Goal: Information Seeking & Learning: Learn about a topic

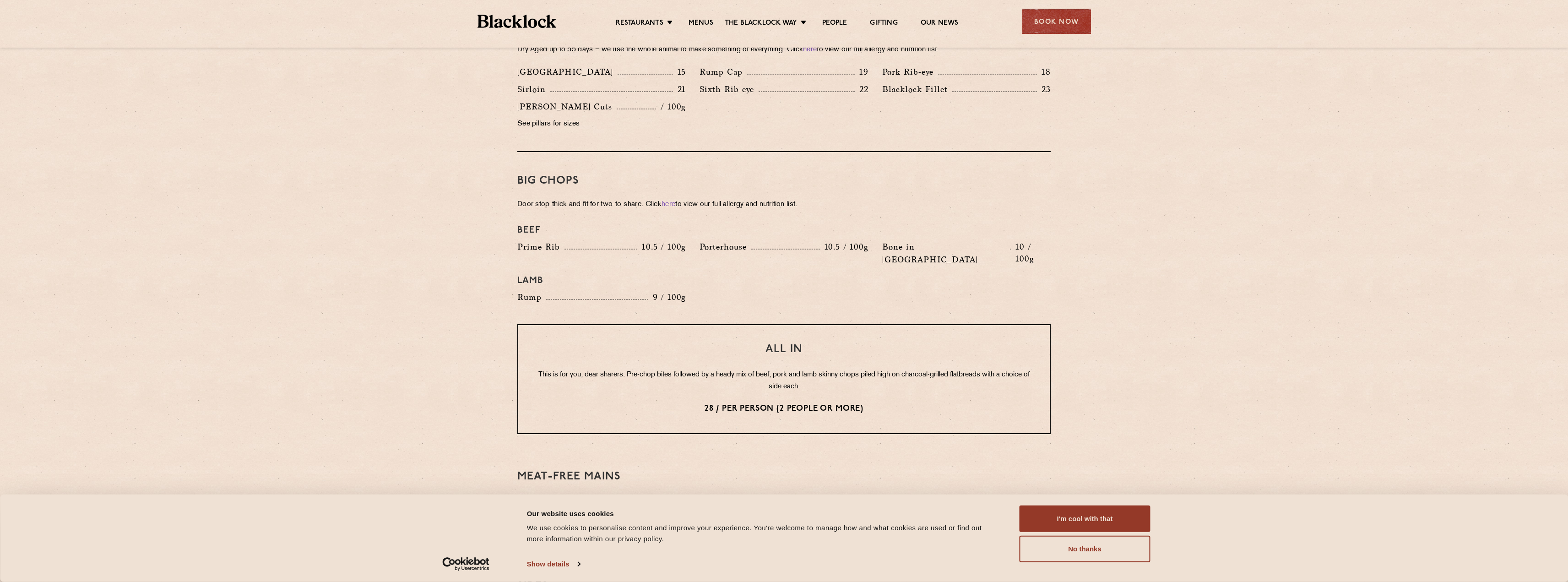
scroll to position [916, 0]
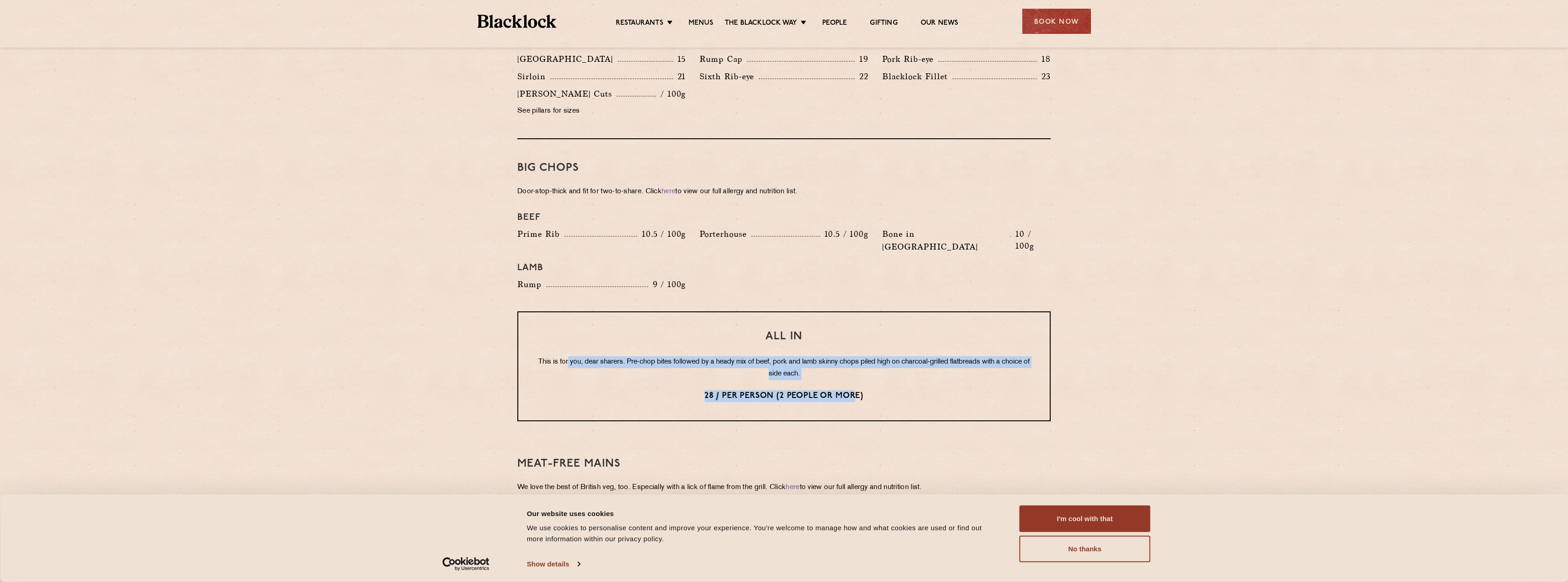
drag, startPoint x: 859, startPoint y: 373, endPoint x: 579, endPoint y: 337, distance: 282.3
click at [579, 337] on div "All In This is for you, dear sharers. Pre-chop bites followed by a heady mix of…" at bounding box center [784, 366] width 533 height 110
click at [579, 356] on p "This is for you, dear sharers. Pre-chop bites followed by a heady mix of beef, …" at bounding box center [783, 368] width 495 height 24
drag, startPoint x: 562, startPoint y: 339, endPoint x: 688, endPoint y: 339, distance: 126.0
click at [688, 356] on p "This is for you, dear sharers. Pre-chop bites followed by a heady mix of beef, …" at bounding box center [783, 368] width 495 height 24
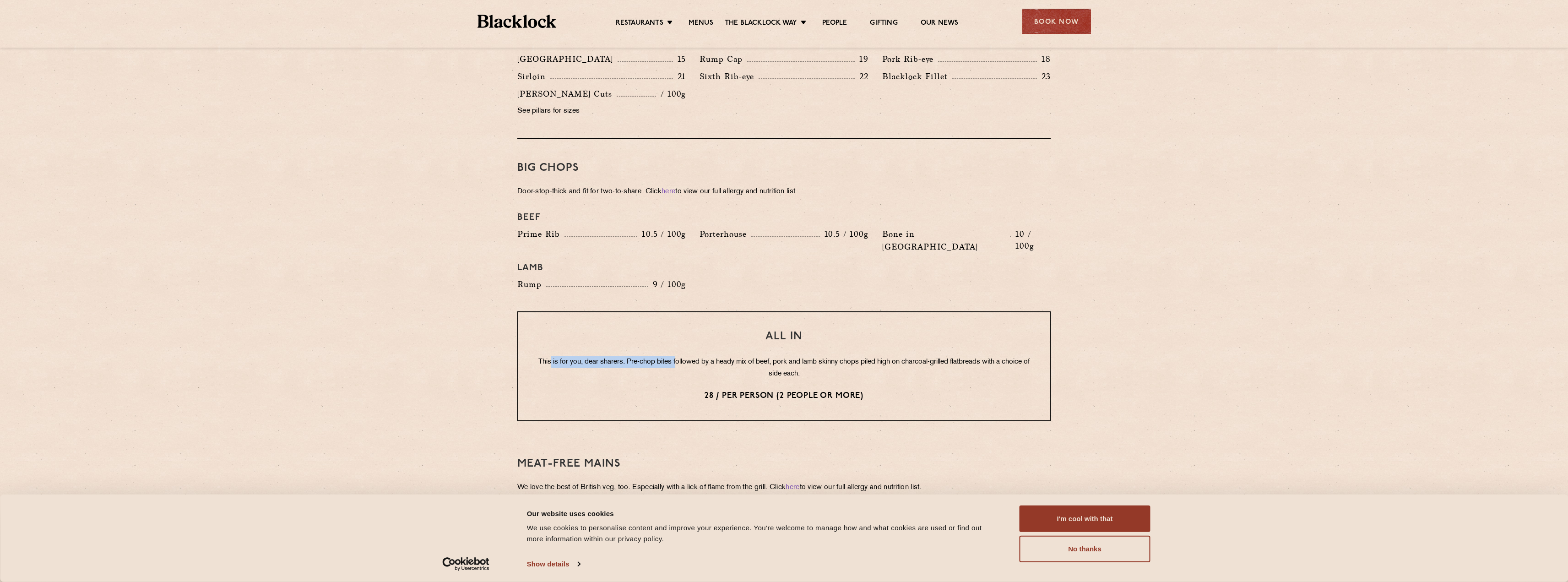
click at [688, 356] on p "This is for you, dear sharers. Pre-chop bites followed by a heady mix of beef, …" at bounding box center [783, 368] width 495 height 24
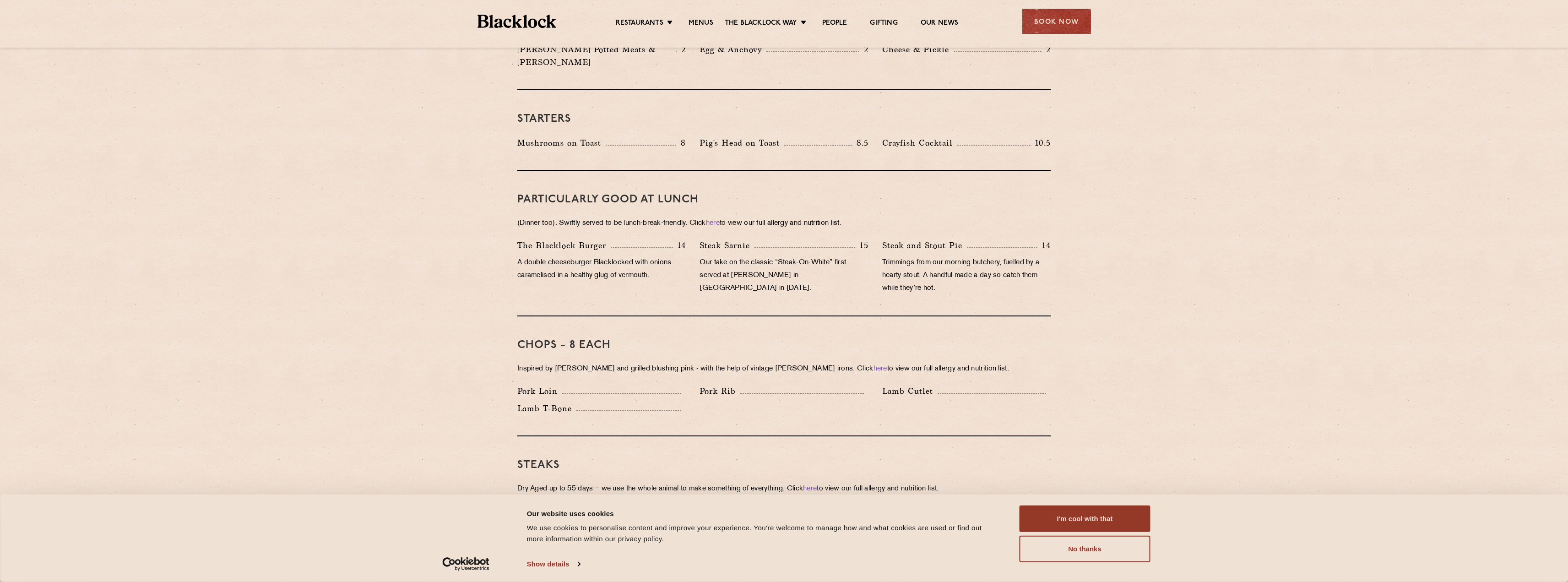
scroll to position [458, 0]
drag, startPoint x: 518, startPoint y: 236, endPoint x: 672, endPoint y: 268, distance: 157.3
click at [672, 268] on div "The [PERSON_NAME] Burger 14 A double cheeseburger Blacklocked with onions caram…" at bounding box center [601, 275] width 182 height 60
click at [672, 268] on p "A double cheeseburger Blacklocked with onions caramelised in a healthy glug of …" at bounding box center [601, 275] width 169 height 26
drag, startPoint x: 660, startPoint y: 271, endPoint x: 517, endPoint y: 237, distance: 147.0
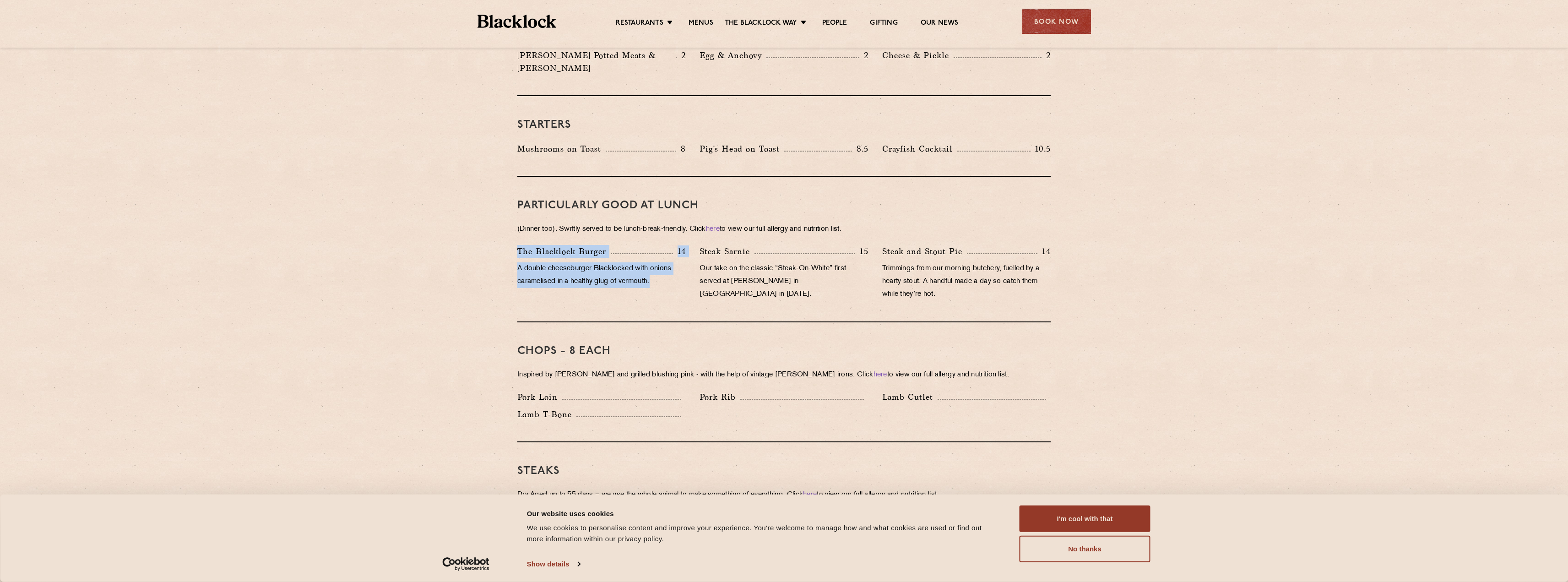
click at [517, 245] on div "The [PERSON_NAME] Burger 14 A double cheeseburger Blacklocked with onions caram…" at bounding box center [601, 275] width 182 height 60
drag, startPoint x: 512, startPoint y: 237, endPoint x: 659, endPoint y: 278, distance: 152.6
click at [659, 278] on div "The [PERSON_NAME] Burger 14 A double cheeseburger Blacklocked with onions caram…" at bounding box center [601, 275] width 182 height 60
